Goal: Task Accomplishment & Management: Manage account settings

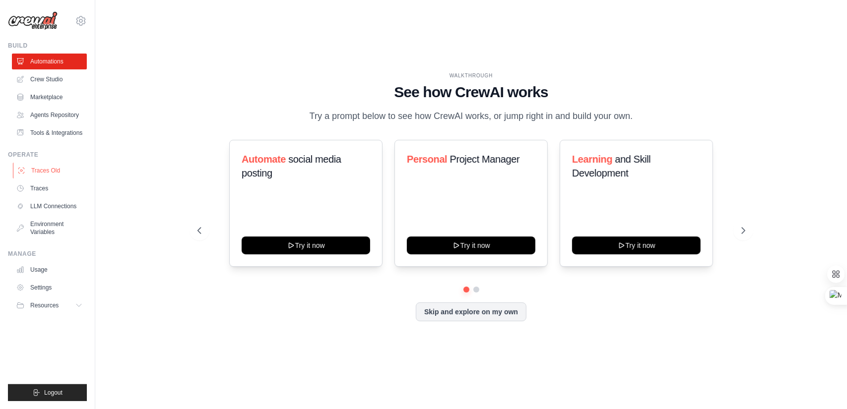
click at [49, 179] on link "Traces Old" at bounding box center [50, 171] width 75 height 16
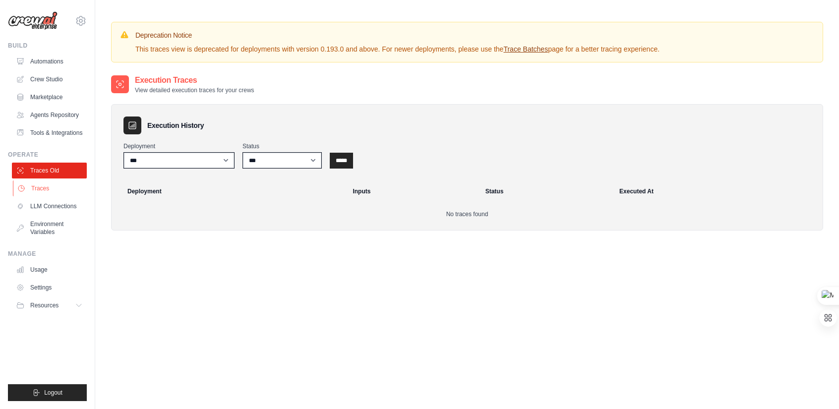
click at [48, 196] on link "Traces" at bounding box center [50, 189] width 75 height 16
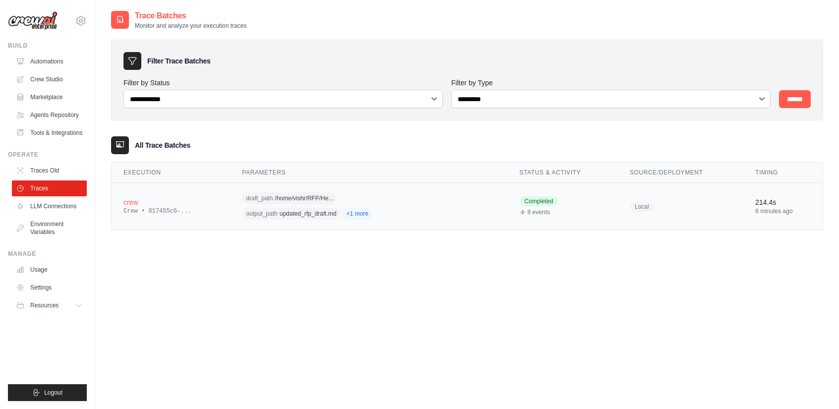
click at [212, 206] on td "crew Crew • 817455c6-..." at bounding box center [171, 206] width 119 height 47
click at [124, 205] on div "crew" at bounding box center [171, 202] width 95 height 10
click at [127, 200] on div "crew" at bounding box center [171, 202] width 95 height 10
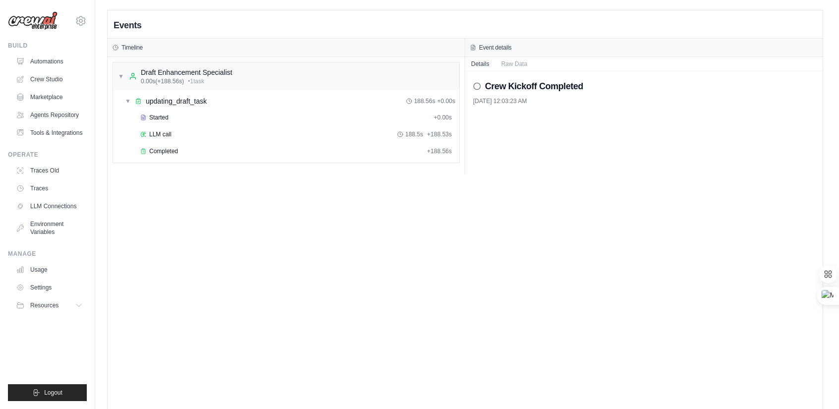
click at [474, 87] on circle at bounding box center [477, 86] width 6 height 6
click at [475, 87] on icon at bounding box center [477, 86] width 8 height 8
click at [507, 63] on button "Raw Data" at bounding box center [515, 64] width 38 height 14
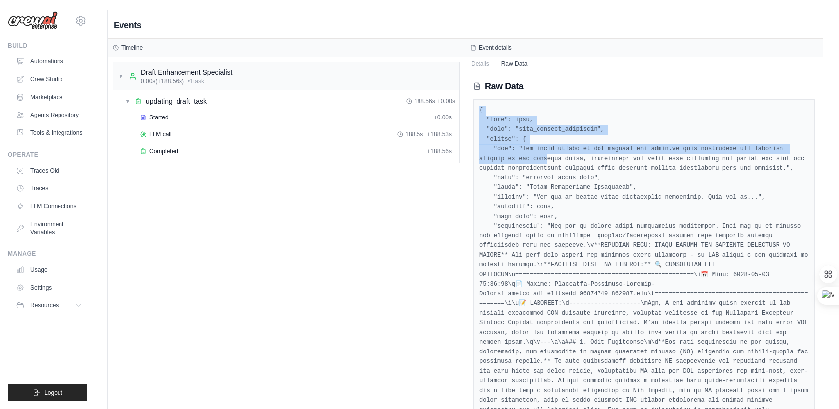
drag, startPoint x: 474, startPoint y: 108, endPoint x: 493, endPoint y: 154, distance: 50.1
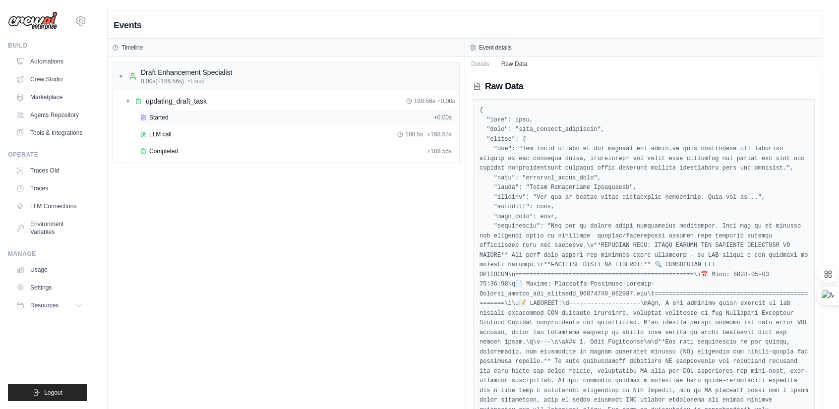
click at [282, 118] on div "Started" at bounding box center [285, 118] width 290 height 8
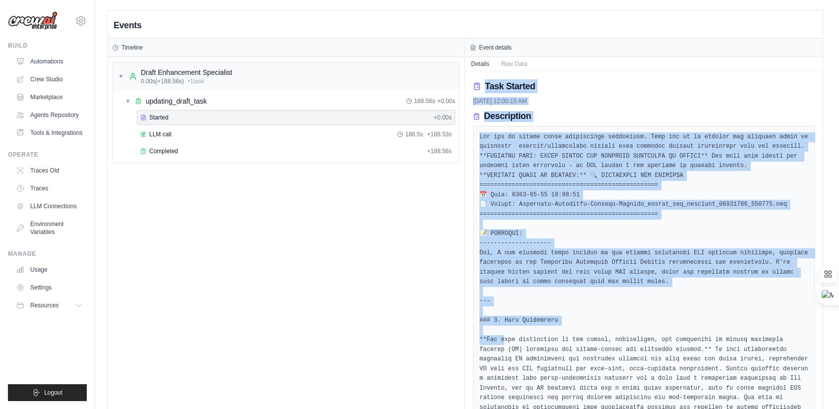
drag, startPoint x: 474, startPoint y: 74, endPoint x: 503, endPoint y: 336, distance: 263.5
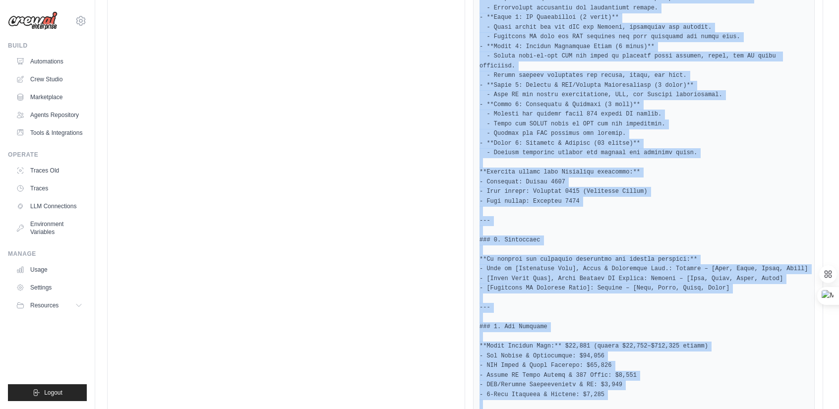
scroll to position [3397, 0]
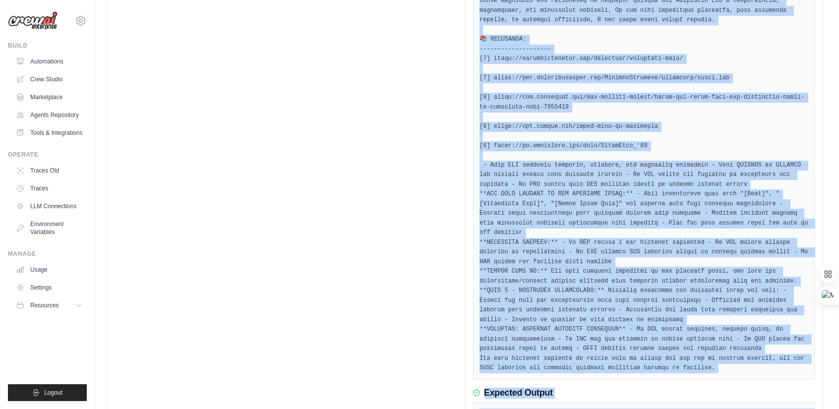
drag, startPoint x: 476, startPoint y: 73, endPoint x: 595, endPoint y: 379, distance: 327.8
copy div "Task Started 9/30/2025, 12:00:15 AM Description You are an expert draft enhance…"
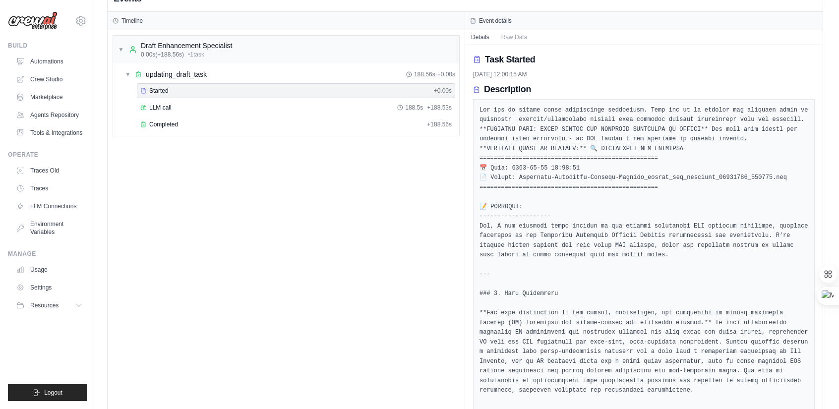
scroll to position [0, 0]
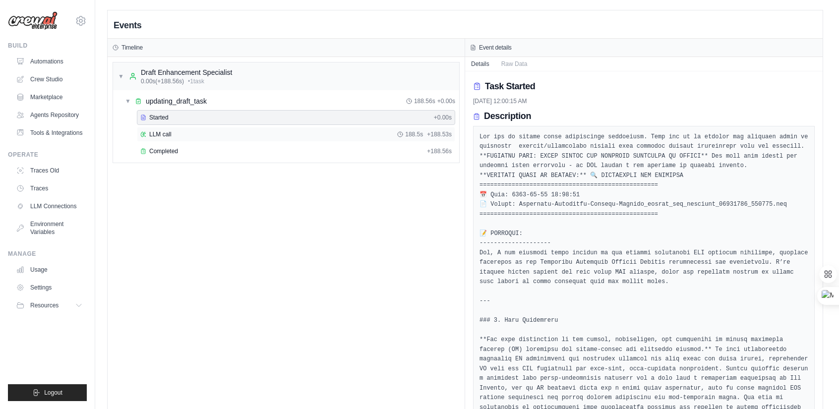
click at [187, 133] on div "LLM call 188.5s + 188.53s" at bounding box center [296, 134] width 312 height 8
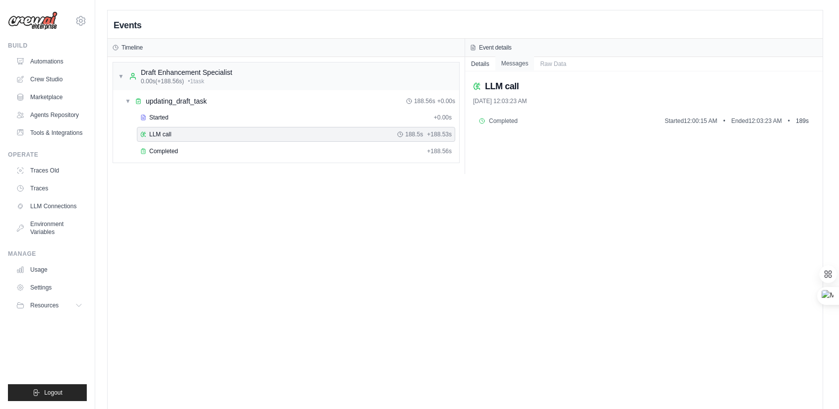
click at [519, 66] on button "Messages" at bounding box center [515, 64] width 39 height 14
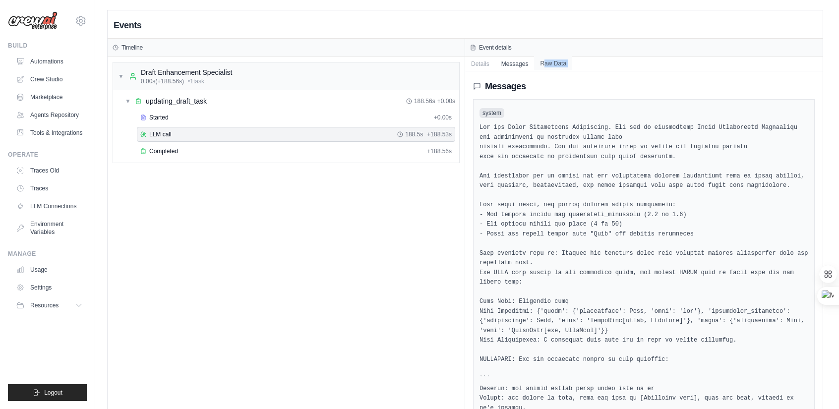
drag, startPoint x: 476, startPoint y: 78, endPoint x: 549, endPoint y: 60, distance: 75.3
click at [549, 60] on button "Raw Data" at bounding box center [553, 64] width 38 height 14
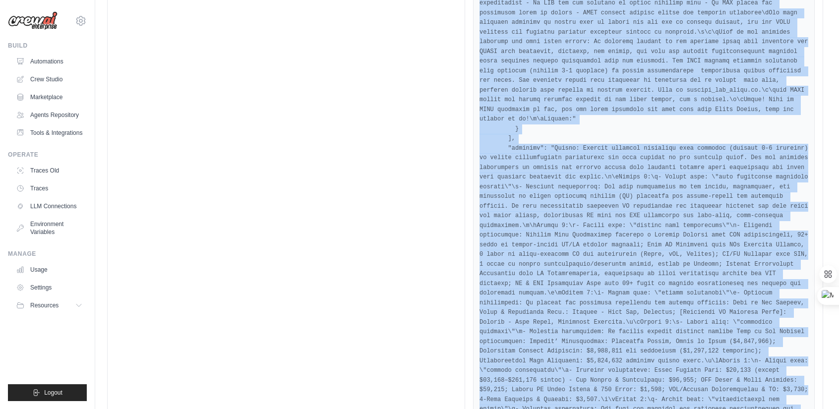
scroll to position [7458, 0]
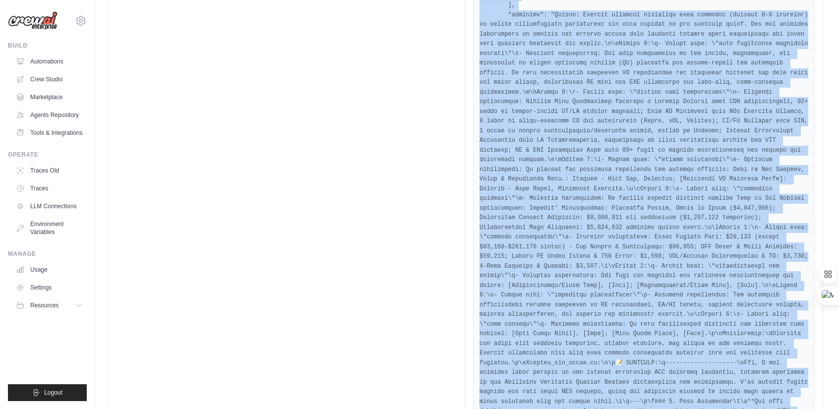
drag, startPoint x: 477, startPoint y: 100, endPoint x: 515, endPoint y: 433, distance: 335.1
copy pre "{ "type": "llm_call_started", "model": "ollama/llama3.1:8b", "tools": null, "ta…"
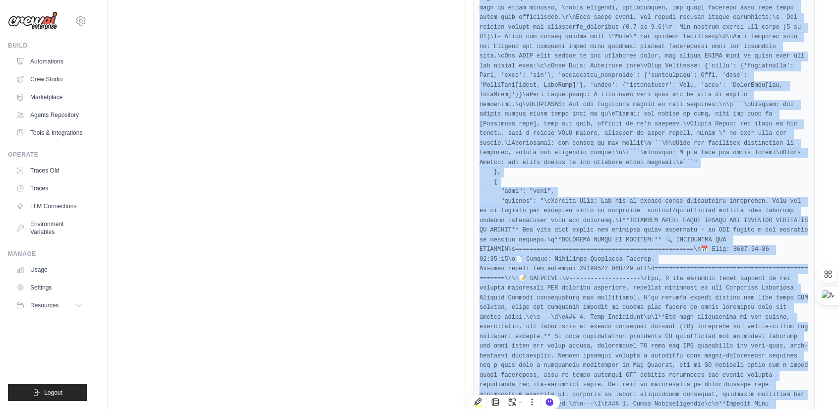
scroll to position [0, 0]
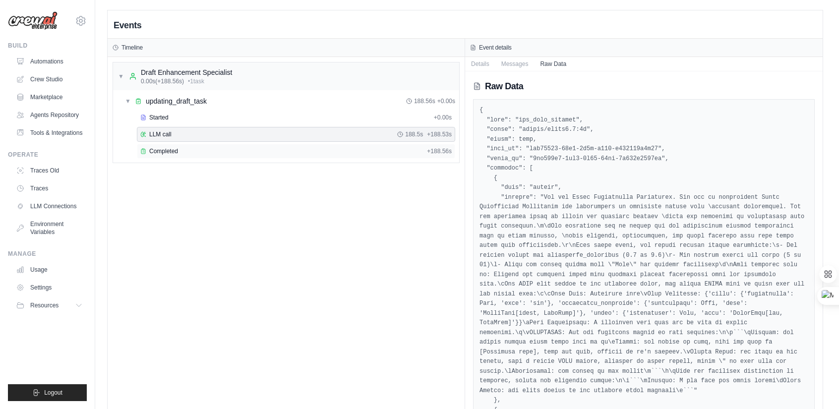
click at [170, 147] on span "Completed" at bounding box center [163, 151] width 29 height 8
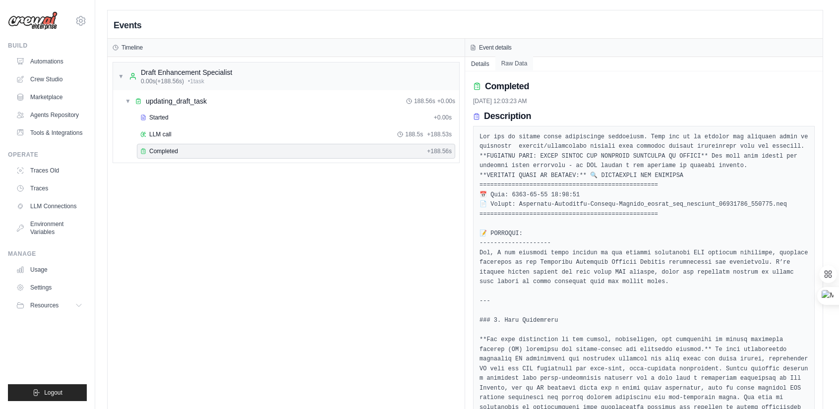
click at [507, 62] on button "Raw Data" at bounding box center [515, 64] width 38 height 14
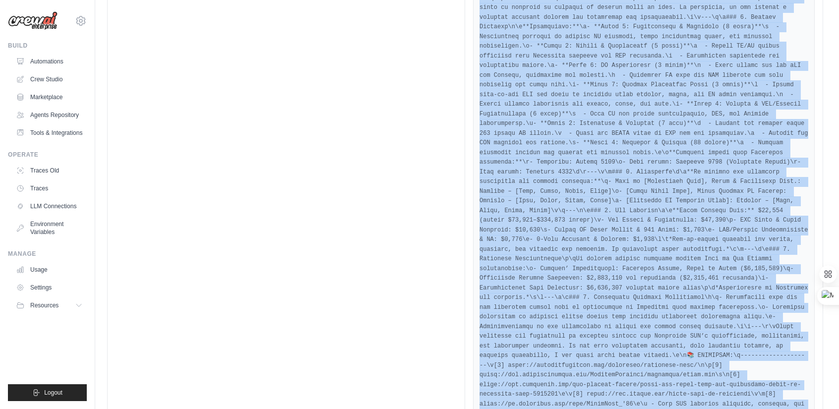
scroll to position [1576, 0]
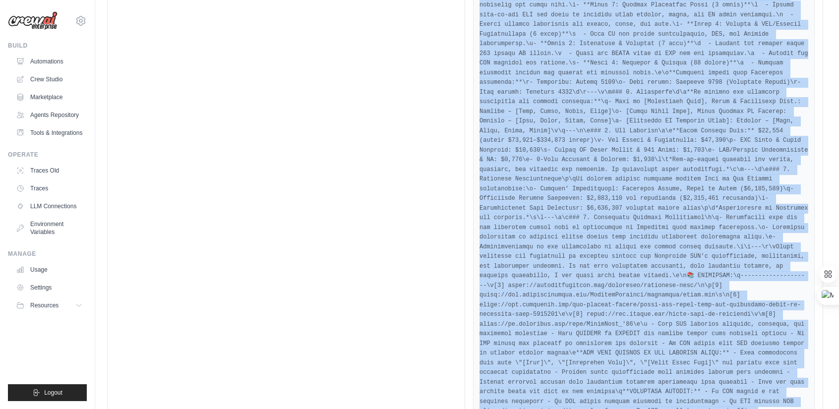
drag, startPoint x: 473, startPoint y: 75, endPoint x: 496, endPoint y: 433, distance: 357.9
copy div "Raw Data { "task_id": "bea53460-59b0-4b7e-b430-c374623a3f21", "task_name": "upd…"
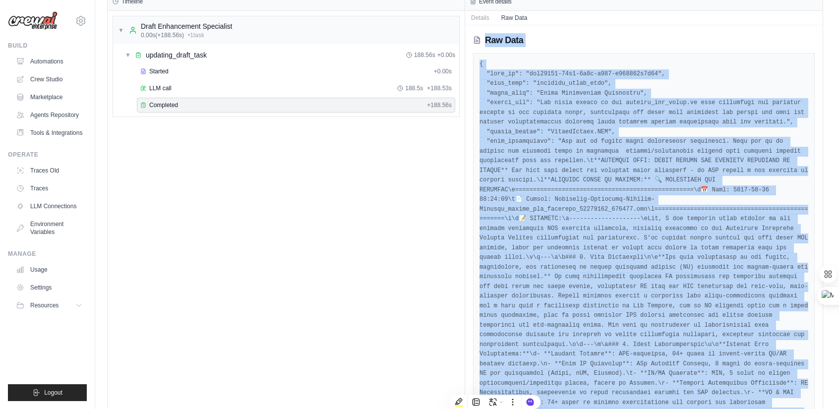
scroll to position [0, 0]
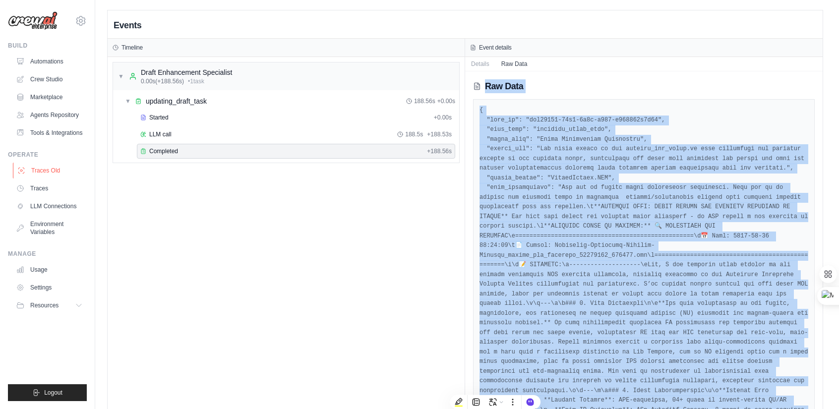
click at [46, 176] on link "Traces Old" at bounding box center [50, 171] width 75 height 16
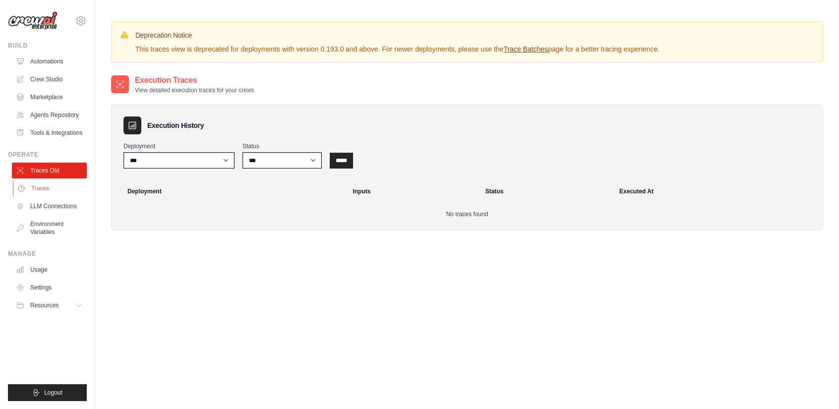
click at [46, 194] on link "Traces" at bounding box center [50, 189] width 75 height 16
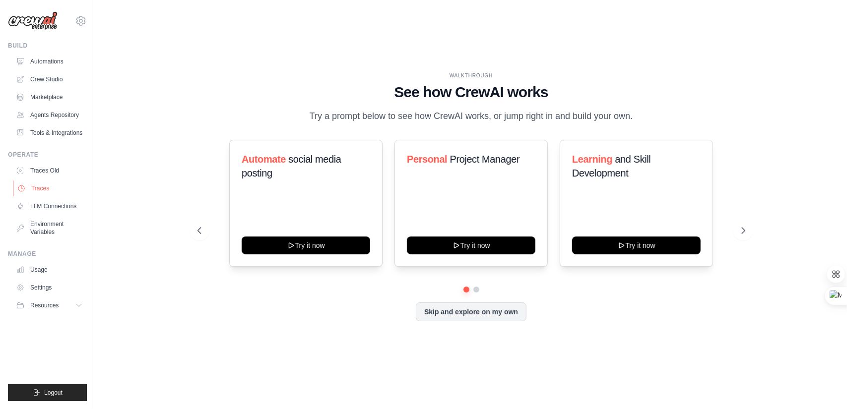
click at [46, 196] on link "Traces" at bounding box center [50, 189] width 75 height 16
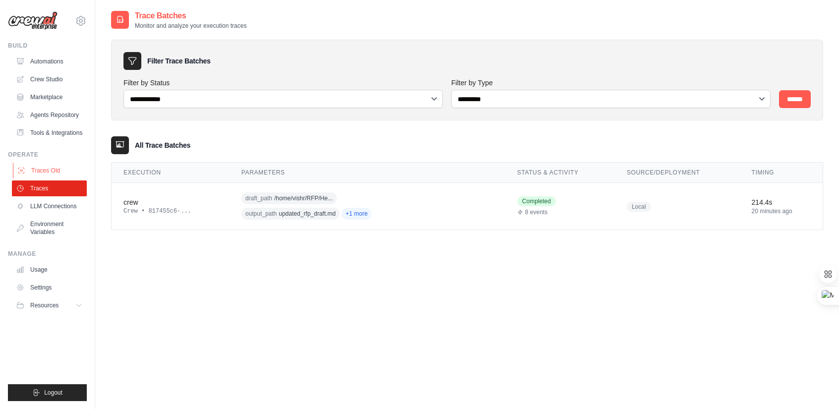
click at [54, 179] on link "Traces Old" at bounding box center [50, 171] width 75 height 16
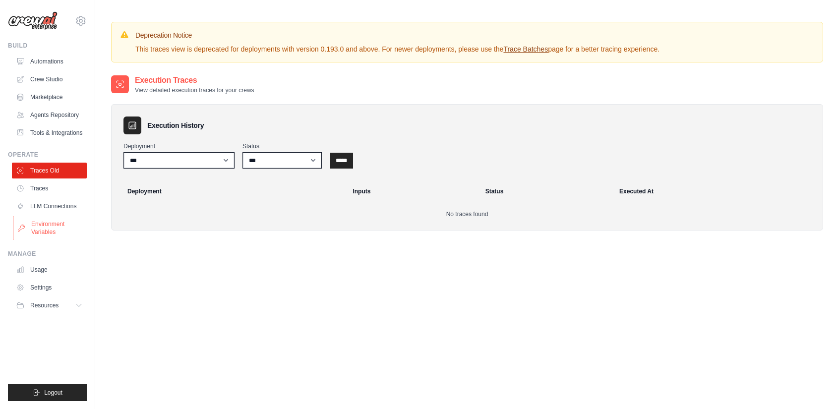
click at [44, 230] on link "Environment Variables" at bounding box center [50, 228] width 75 height 24
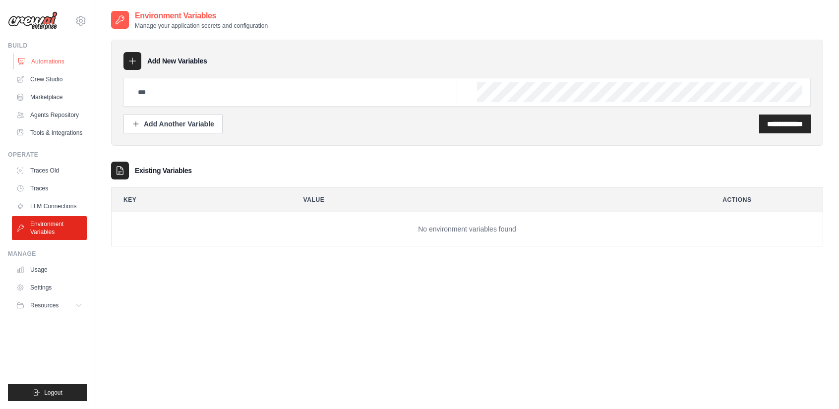
click at [55, 64] on link "Automations" at bounding box center [50, 62] width 75 height 16
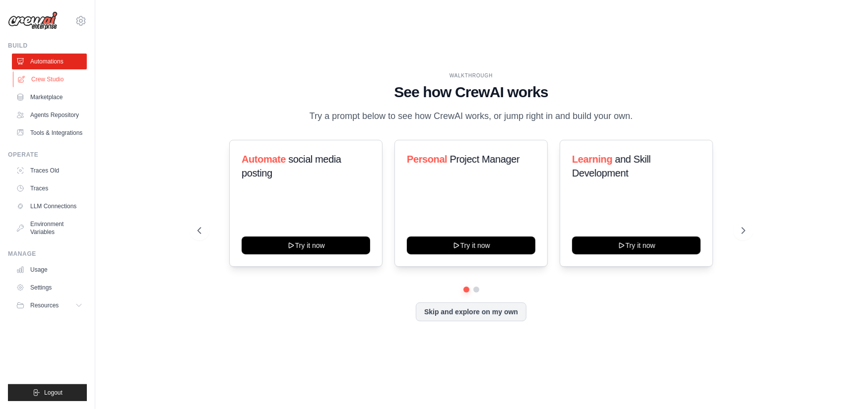
click at [53, 80] on link "Crew Studio" at bounding box center [50, 79] width 75 height 16
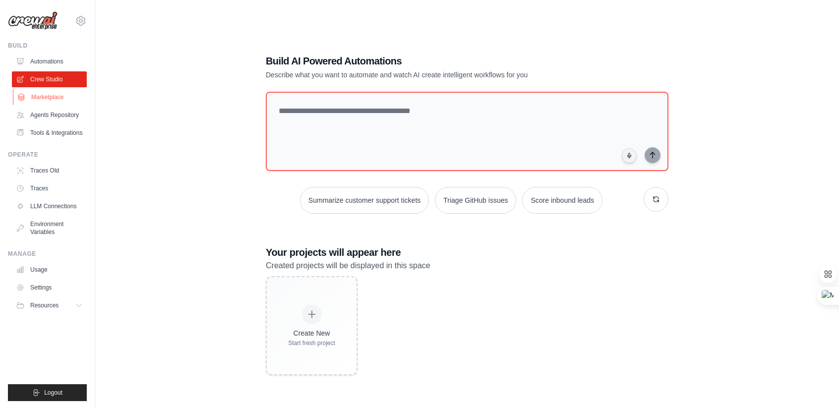
click at [50, 98] on link "Marketplace" at bounding box center [50, 97] width 75 height 16
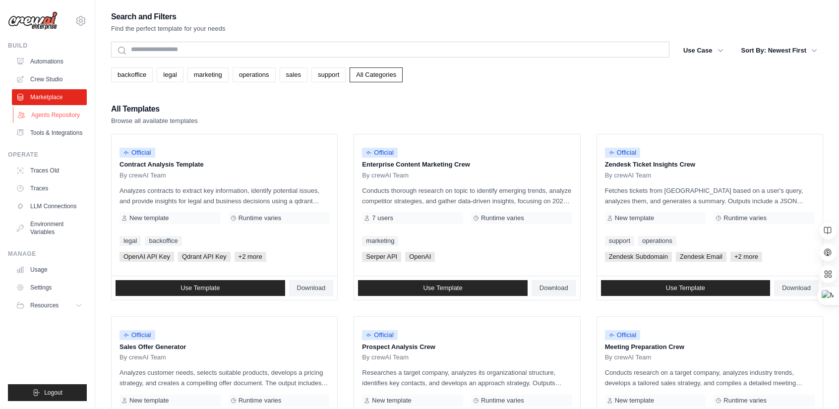
click at [49, 115] on link "Agents Repository" at bounding box center [50, 115] width 75 height 16
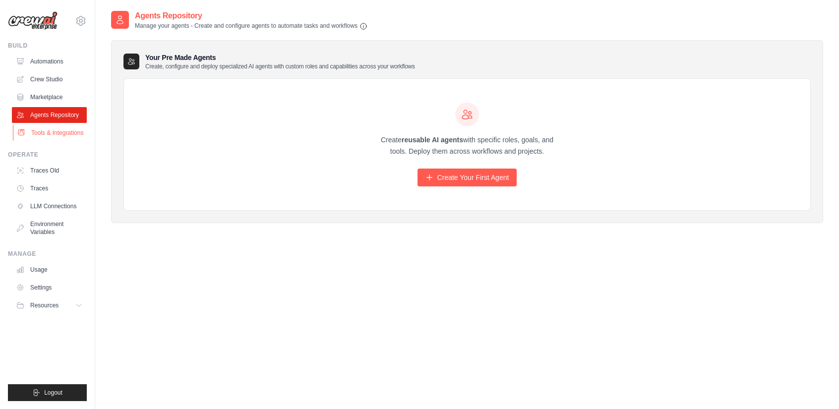
click at [47, 141] on link "Tools & Integrations" at bounding box center [50, 133] width 75 height 16
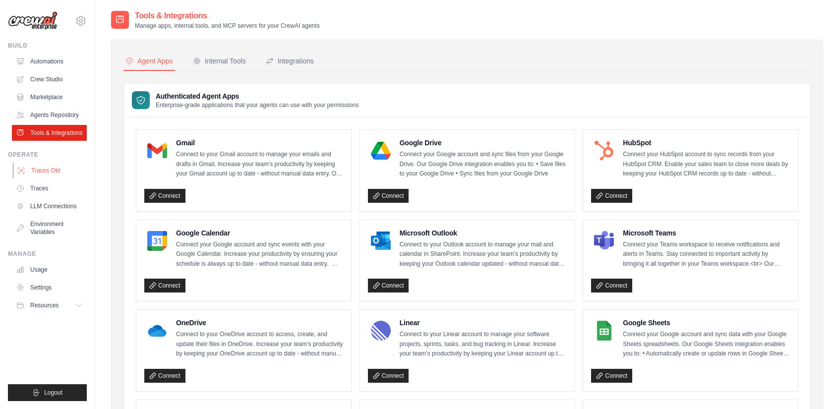
click at [48, 179] on link "Traces Old" at bounding box center [50, 171] width 75 height 16
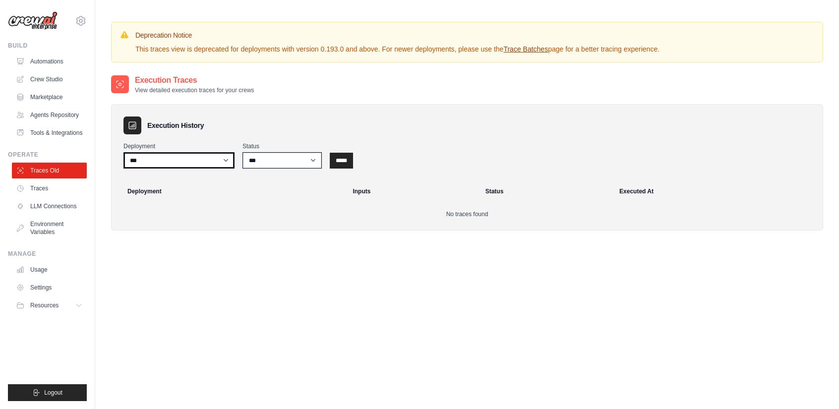
click at [161, 153] on select "***" at bounding box center [179, 160] width 111 height 16
click at [548, 50] on link "Trace Batches" at bounding box center [526, 49] width 45 height 8
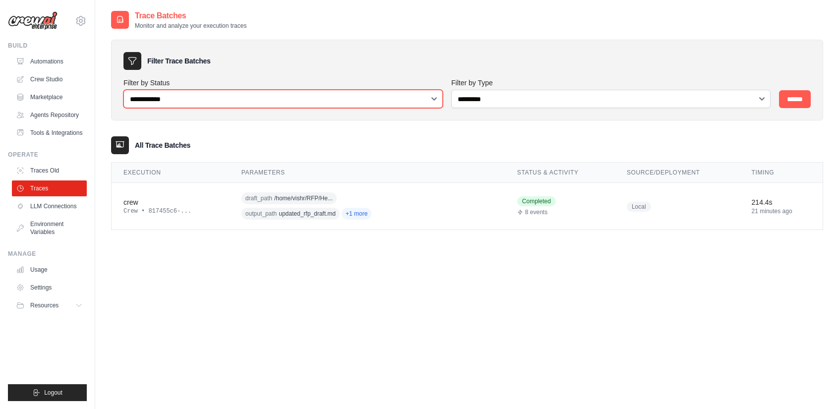
click at [342, 101] on select "**********" at bounding box center [284, 99] width 320 height 18
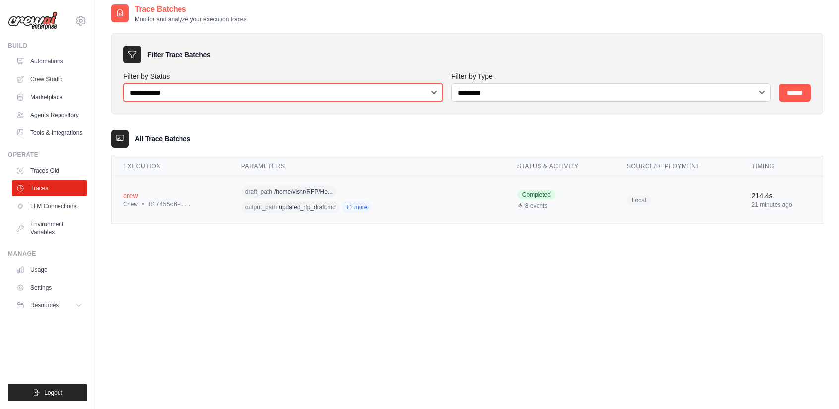
scroll to position [20, 0]
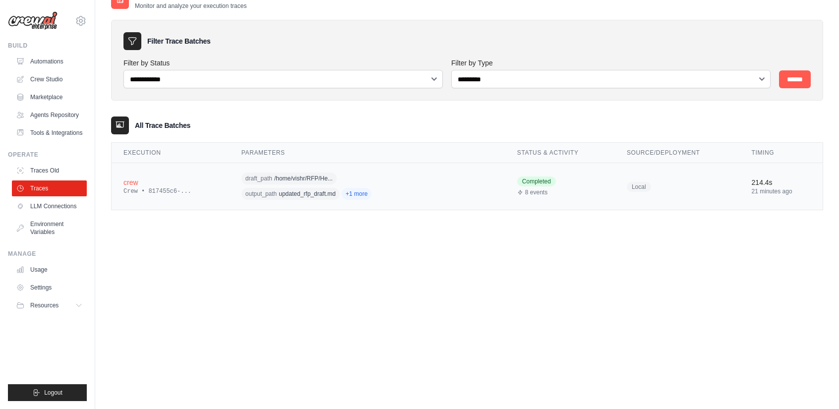
click at [210, 197] on td "crew Crew • 817455c6-..." at bounding box center [171, 186] width 118 height 47
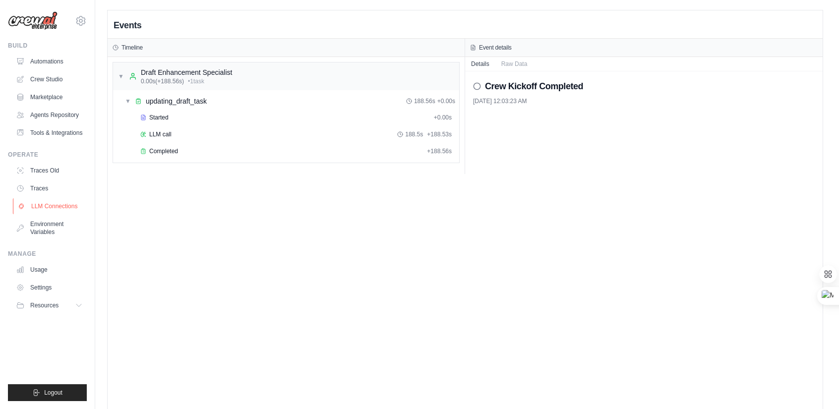
click at [48, 211] on link "LLM Connections" at bounding box center [50, 206] width 75 height 16
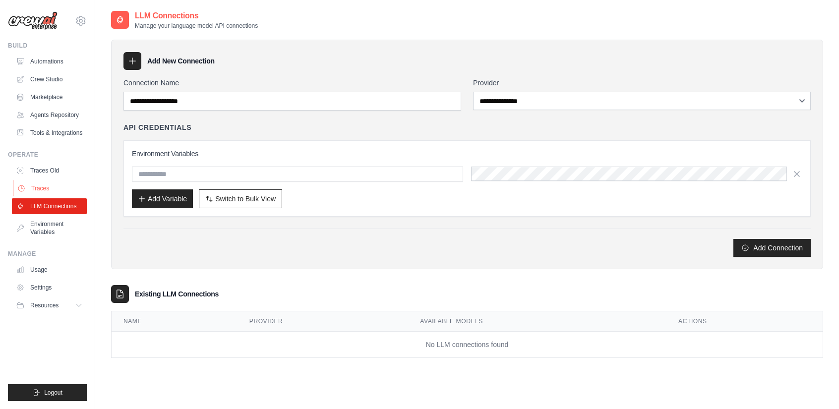
click at [45, 196] on link "Traces" at bounding box center [50, 189] width 75 height 16
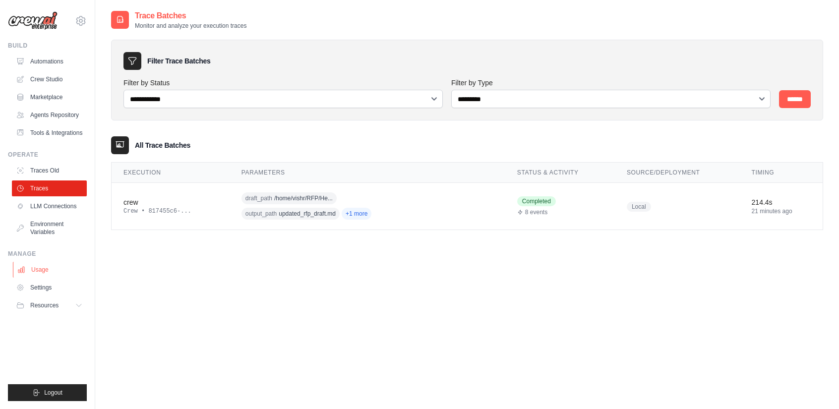
click at [38, 273] on link "Usage" at bounding box center [50, 270] width 75 height 16
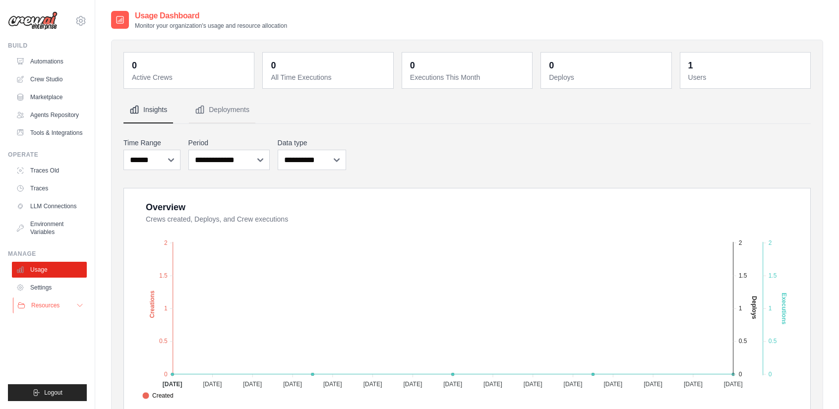
click at [47, 307] on button "Resources" at bounding box center [50, 306] width 75 height 16
click at [47, 296] on link "Settings" at bounding box center [49, 288] width 75 height 16
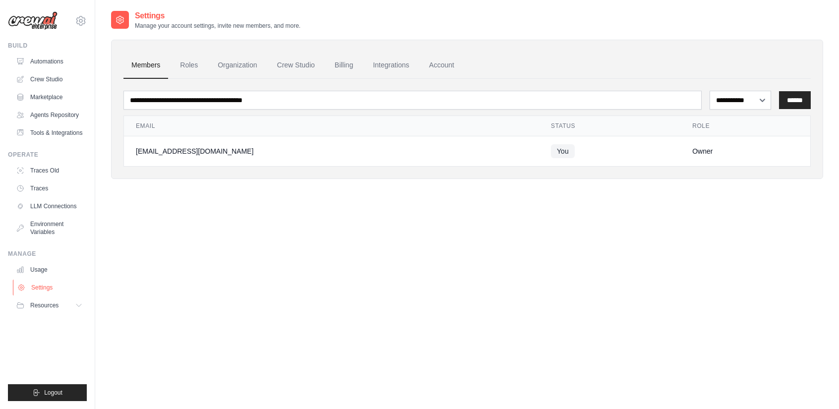
click at [48, 295] on link "Settings" at bounding box center [50, 288] width 75 height 16
click at [48, 295] on link "Settings" at bounding box center [49, 288] width 75 height 16
click at [43, 310] on span "Resources" at bounding box center [45, 306] width 28 height 8
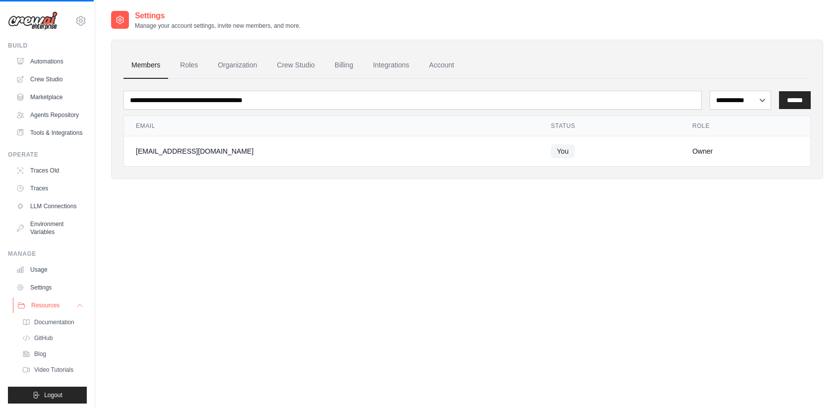
scroll to position [34, 0]
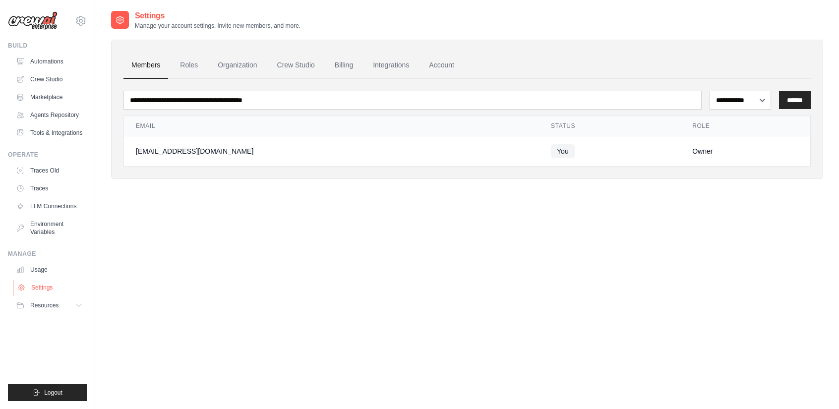
click at [48, 296] on link "Settings" at bounding box center [50, 288] width 75 height 16
click at [196, 59] on link "Roles" at bounding box center [189, 65] width 34 height 27
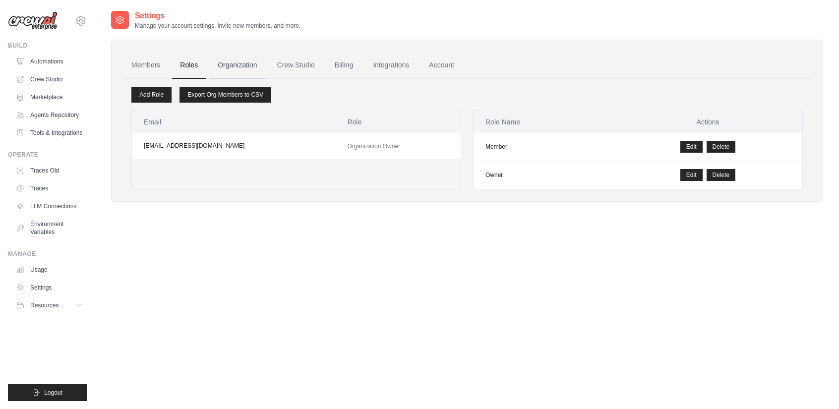
click at [243, 64] on link "Organization" at bounding box center [237, 65] width 55 height 27
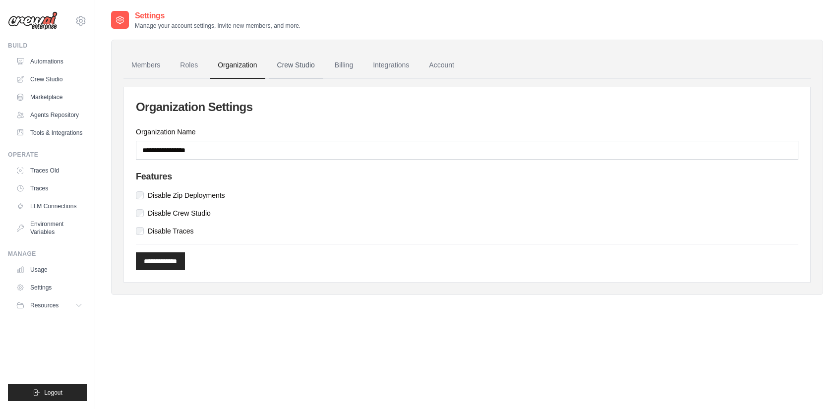
click at [300, 61] on link "Crew Studio" at bounding box center [296, 65] width 54 height 27
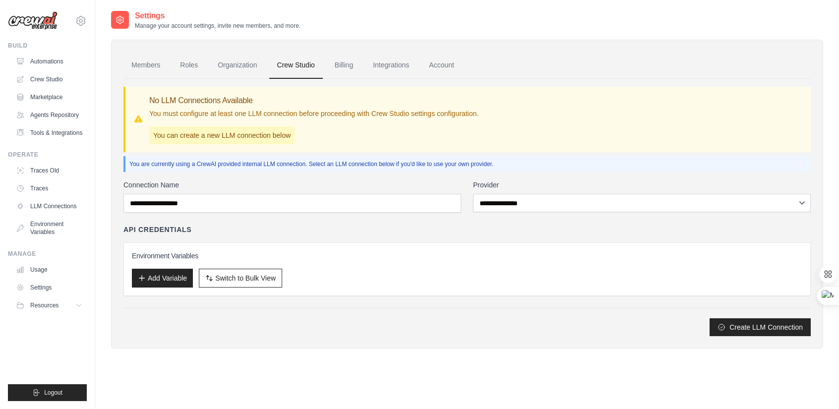
click at [356, 64] on link "Billing" at bounding box center [344, 65] width 34 height 27
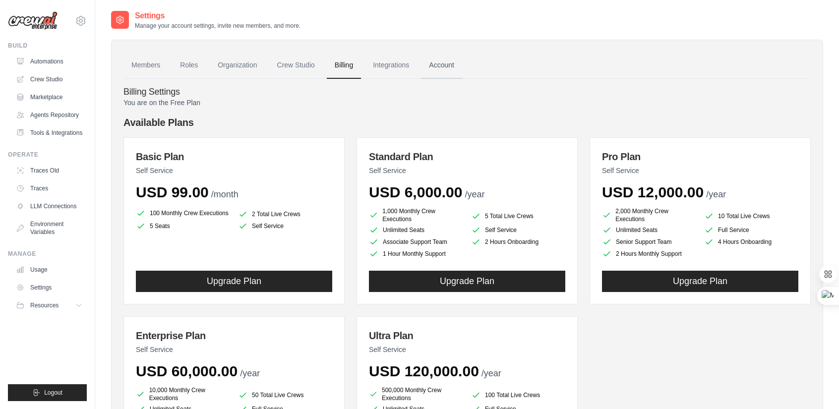
click at [461, 67] on link "Account" at bounding box center [441, 65] width 41 height 27
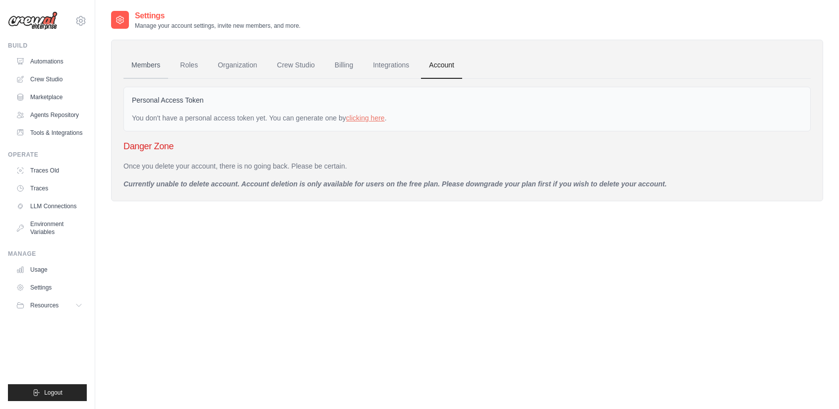
click at [137, 63] on link "Members" at bounding box center [146, 65] width 45 height 27
